Goal: Task Accomplishment & Management: Manage account settings

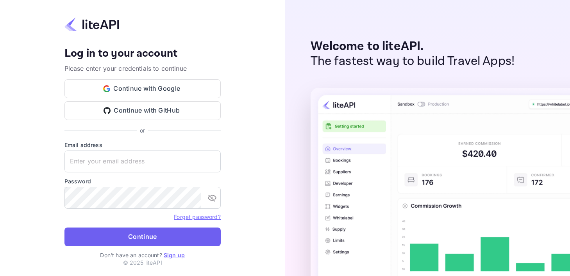
type input "[PERSON_NAME][EMAIL_ADDRESS][DOMAIN_NAME]"
click at [139, 233] on button "Continue" at bounding box center [142, 236] width 156 height 19
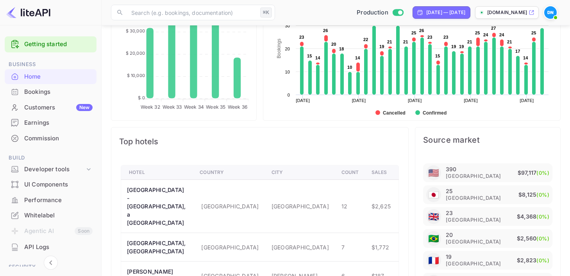
scroll to position [356, 0]
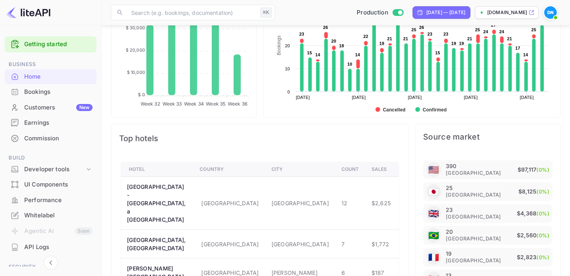
click at [39, 95] on div "Bookings" at bounding box center [58, 92] width 68 height 9
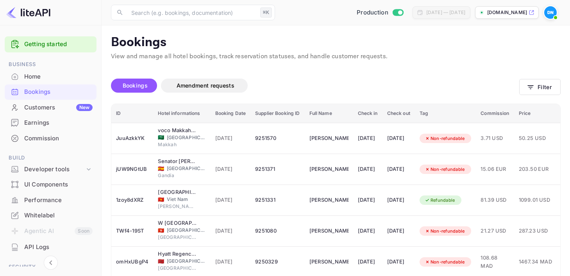
click at [35, 94] on div "Bookings" at bounding box center [58, 92] width 68 height 9
click at [36, 125] on div "Earnings" at bounding box center [58, 122] width 68 height 9
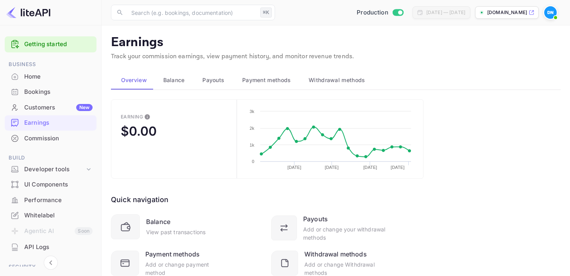
click at [175, 82] on span "Balance" at bounding box center [173, 79] width 21 height 9
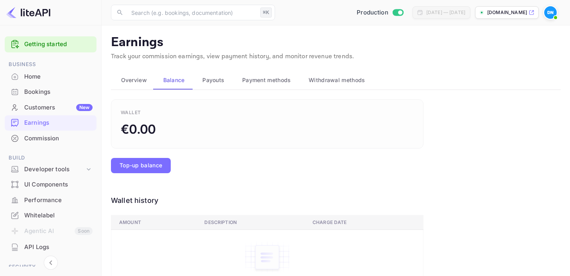
click at [215, 79] on span "Payouts" at bounding box center [213, 79] width 22 height 9
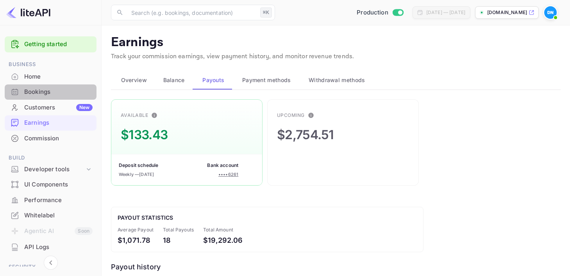
click at [50, 97] on div "Bookings" at bounding box center [51, 91] width 92 height 15
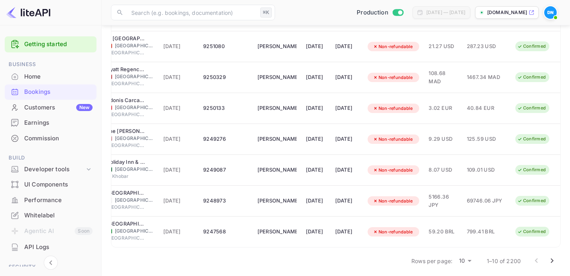
scroll to position [189, 0]
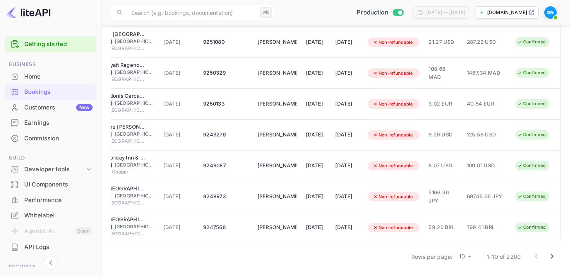
click at [44, 135] on div "Commission" at bounding box center [58, 138] width 68 height 9
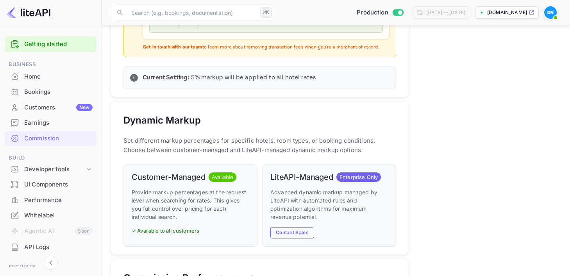
scroll to position [410, 0]
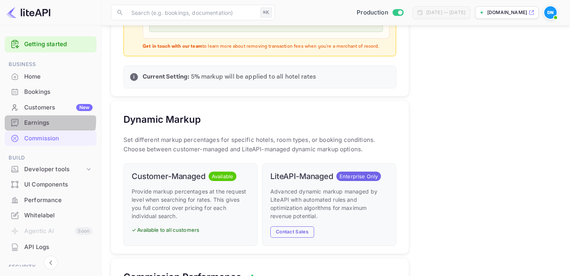
click at [37, 121] on div "Earnings" at bounding box center [58, 122] width 68 height 9
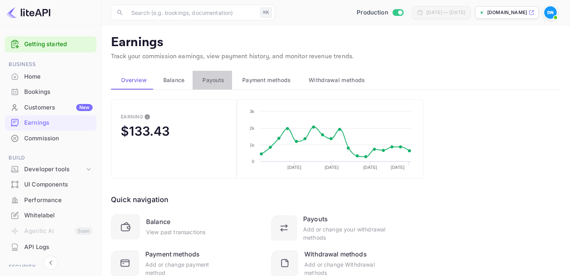
click at [209, 81] on span "Payouts" at bounding box center [213, 79] width 22 height 9
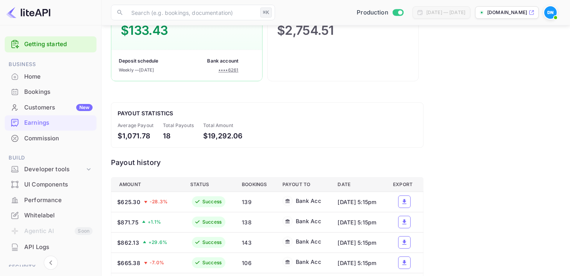
scroll to position [107, 0]
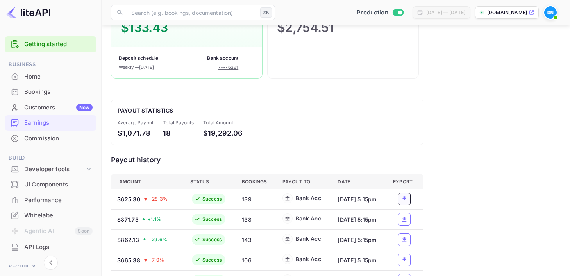
click at [408, 200] on icon "a dense table" at bounding box center [404, 198] width 7 height 7
click at [439, 8] on div "[DATE] — [DATE]" at bounding box center [442, 12] width 58 height 13
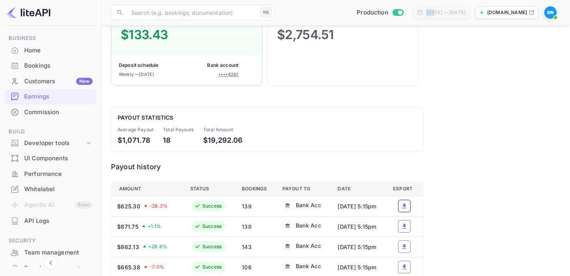
scroll to position [0, 0]
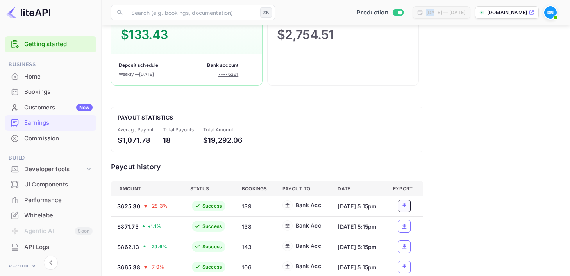
click at [39, 83] on div "Home" at bounding box center [51, 76] width 92 height 15
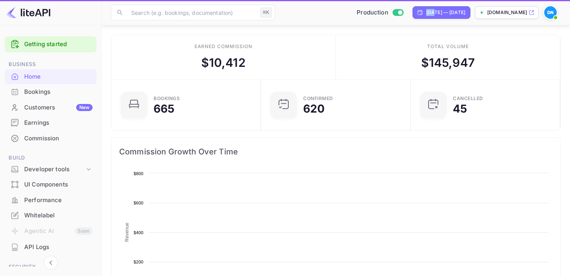
scroll to position [0, 0]
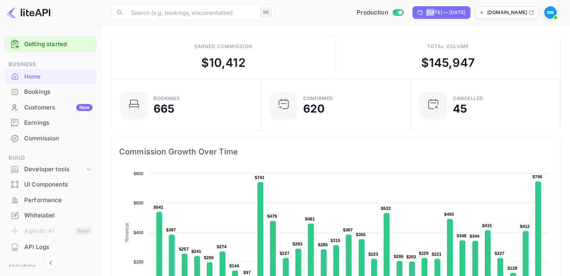
click at [551, 12] on img at bounding box center [550, 12] width 13 height 13
click at [498, 59] on div "Settings" at bounding box center [513, 61] width 90 height 19
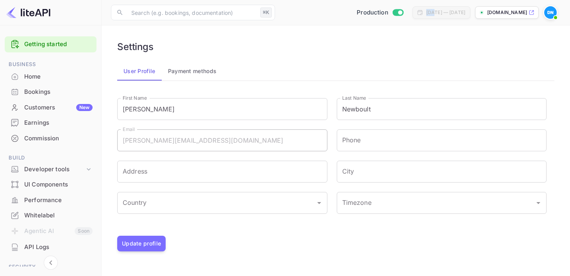
click at [206, 73] on button "Payment methods" at bounding box center [192, 71] width 61 height 19
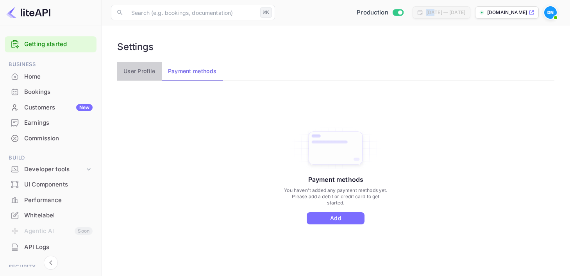
click at [135, 70] on button "User Profile" at bounding box center [139, 71] width 45 height 19
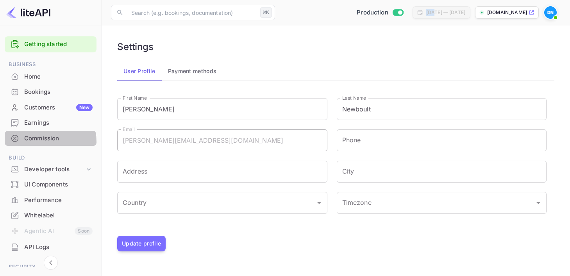
click at [41, 142] on div "Commission" at bounding box center [58, 138] width 68 height 9
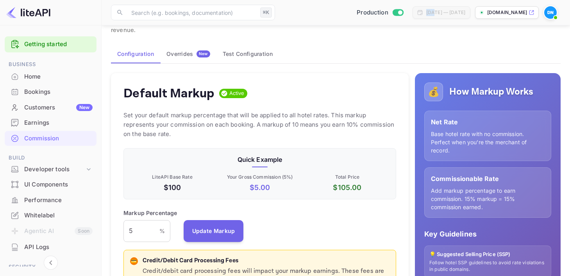
click at [39, 123] on div "Earnings" at bounding box center [58, 122] width 68 height 9
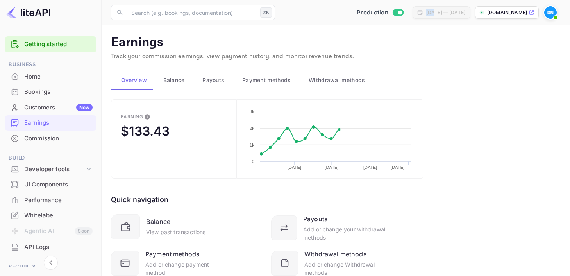
click at [39, 104] on div "Customers New" at bounding box center [58, 107] width 68 height 9
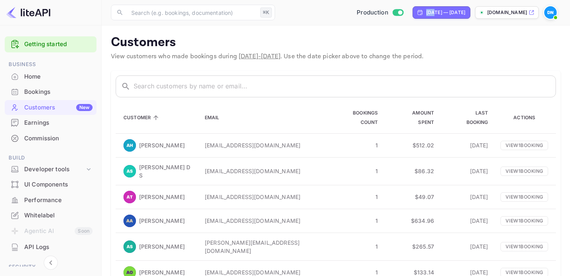
click at [40, 141] on div "Commission" at bounding box center [58, 138] width 68 height 9
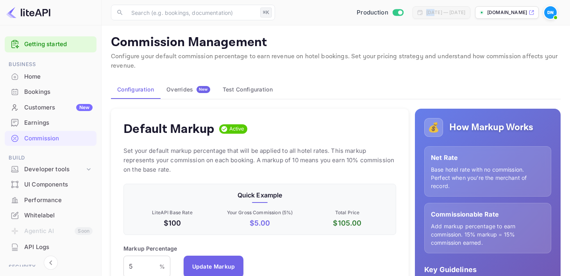
scroll to position [139, 273]
click at [40, 123] on div "Earnings" at bounding box center [58, 122] width 68 height 9
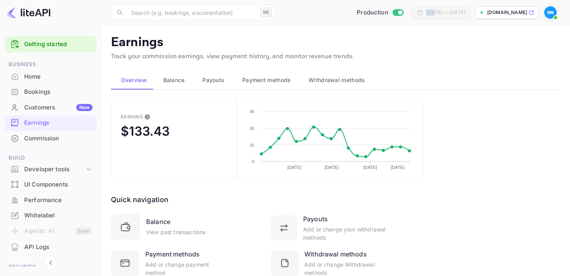
click at [209, 79] on span "Payouts" at bounding box center [213, 79] width 22 height 9
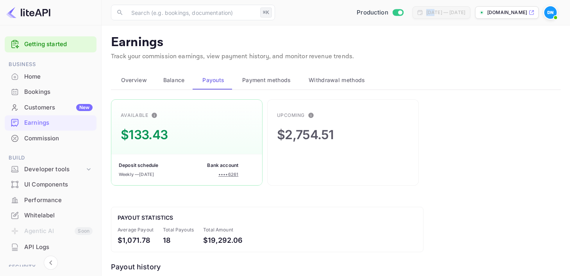
click at [137, 80] on span "Overview" at bounding box center [134, 79] width 26 height 9
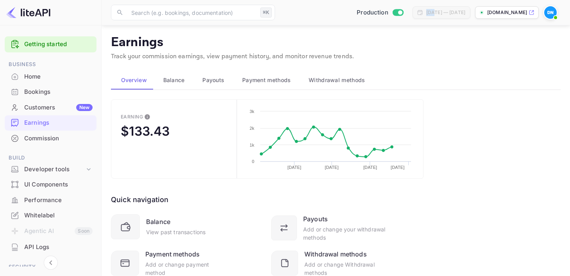
scroll to position [29, 0]
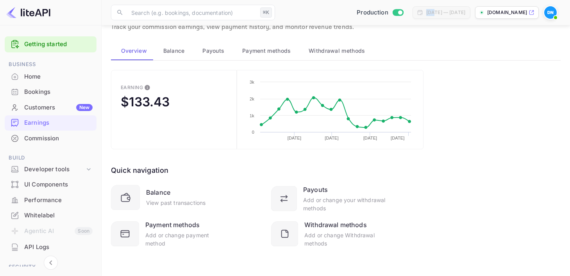
click at [46, 141] on div "Commission" at bounding box center [58, 138] width 68 height 9
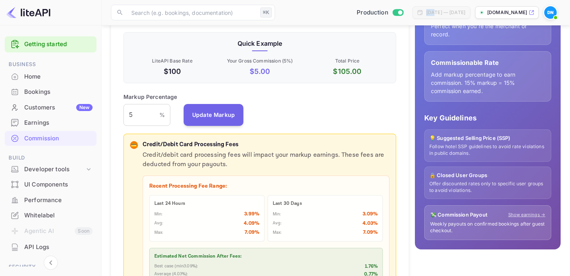
scroll to position [141, 0]
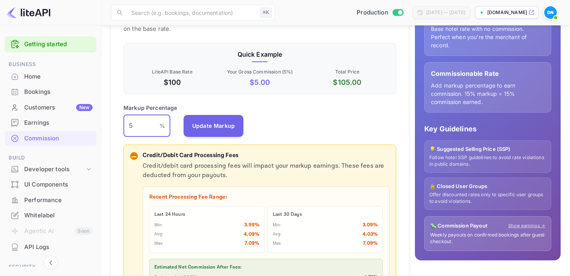
drag, startPoint x: 138, startPoint y: 125, endPoint x: 122, endPoint y: 125, distance: 16.0
click at [122, 125] on div "Default Markup Active Set your default markup percentage that will be applied t…" at bounding box center [260, 167] width 298 height 398
type input "6"
drag, startPoint x: 142, startPoint y: 128, endPoint x: 127, endPoint y: 127, distance: 15.2
click at [127, 127] on input "6" at bounding box center [141, 126] width 36 height 22
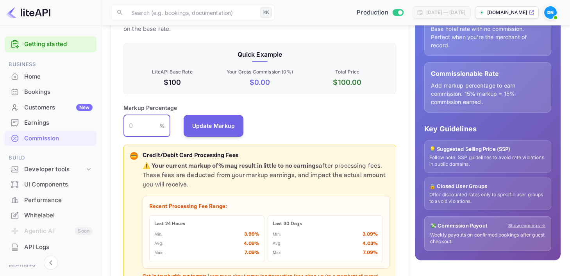
type input "5"
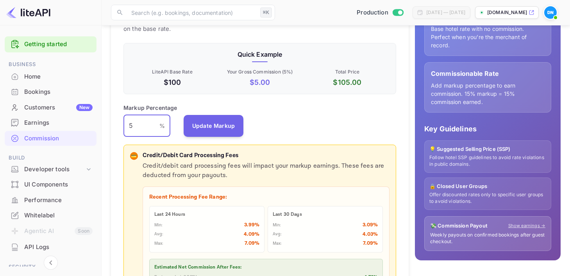
click at [304, 132] on div "Markup Percentage 5 % ​ Update Markup" at bounding box center [259, 120] width 273 height 33
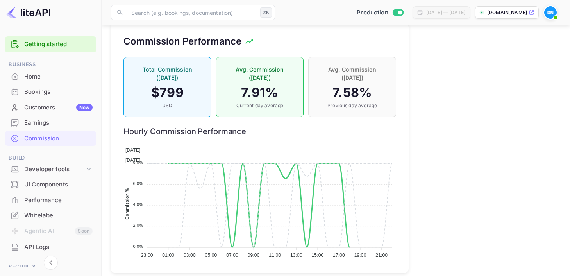
scroll to position [657, 0]
